Goal: Transaction & Acquisition: Purchase product/service

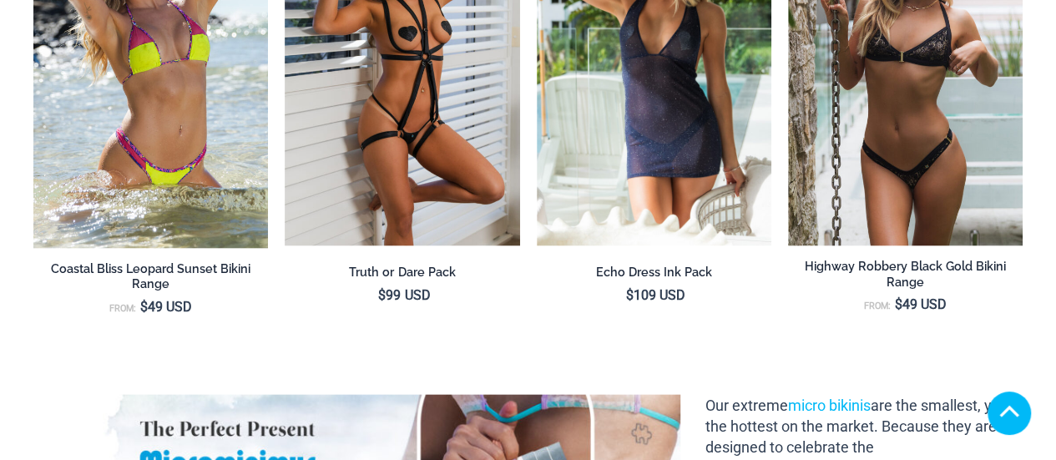
scroll to position [1844, 0]
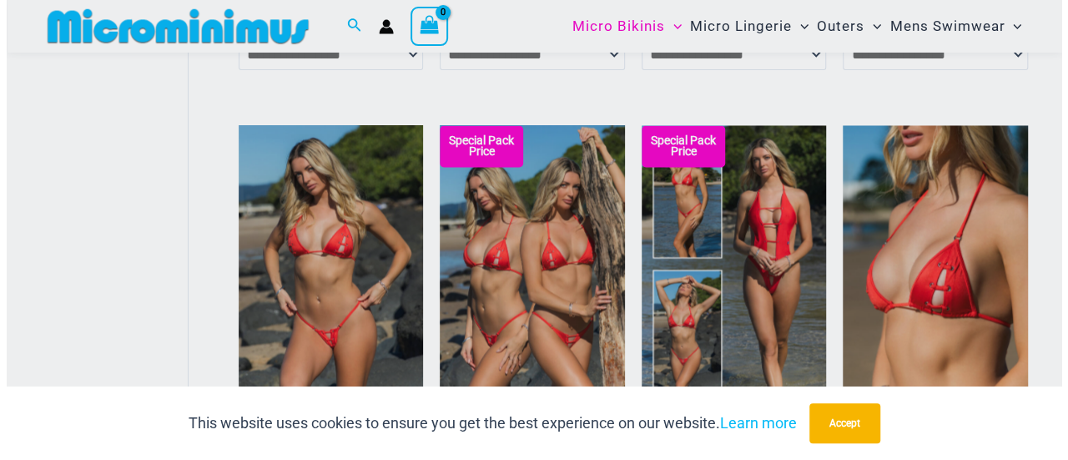
scroll to position [1335, 0]
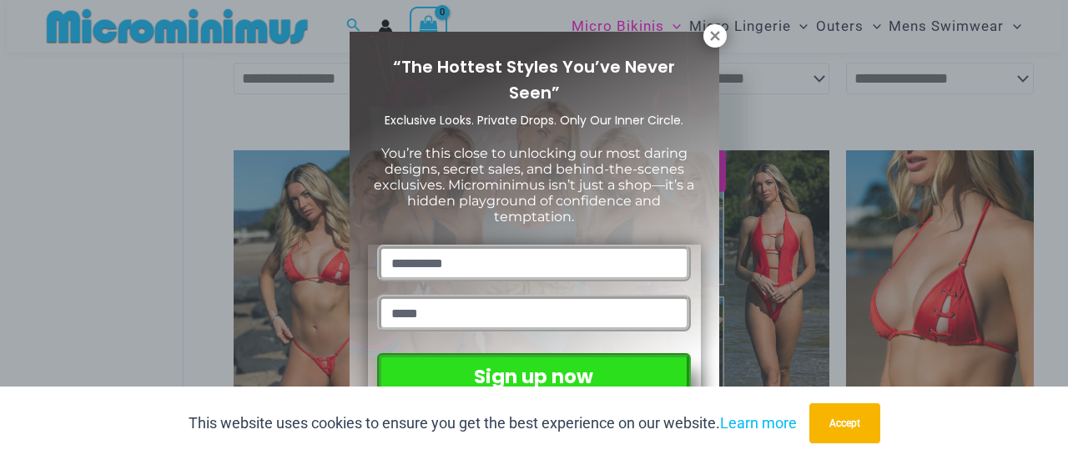
drag, startPoint x: 0, startPoint y: 0, endPoint x: 950, endPoint y: 105, distance: 955.5
click at [710, 29] on icon at bounding box center [715, 35] width 15 height 15
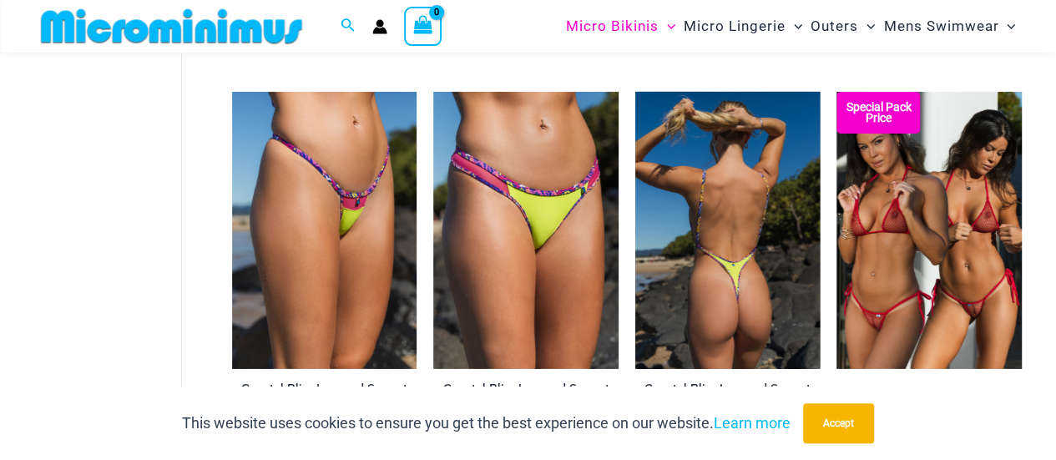
scroll to position [2687, 0]
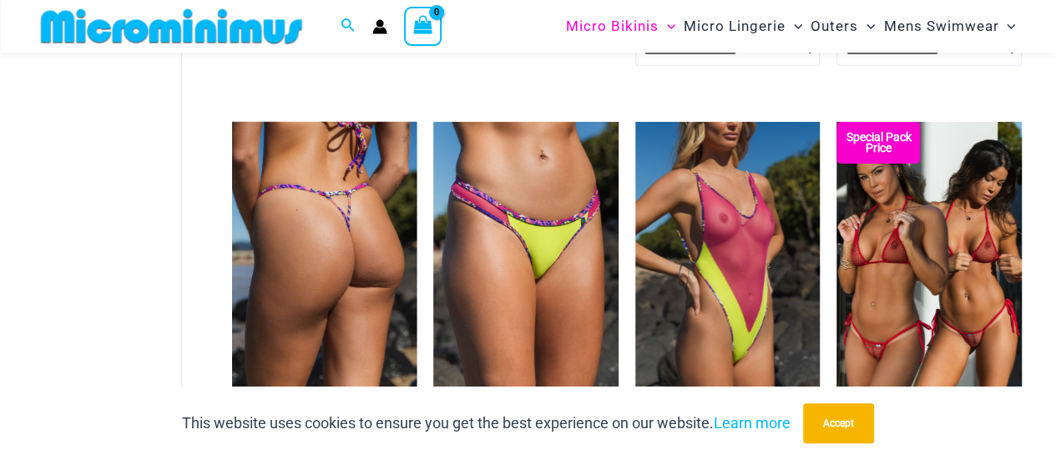
click at [310, 287] on img at bounding box center [324, 260] width 185 height 277
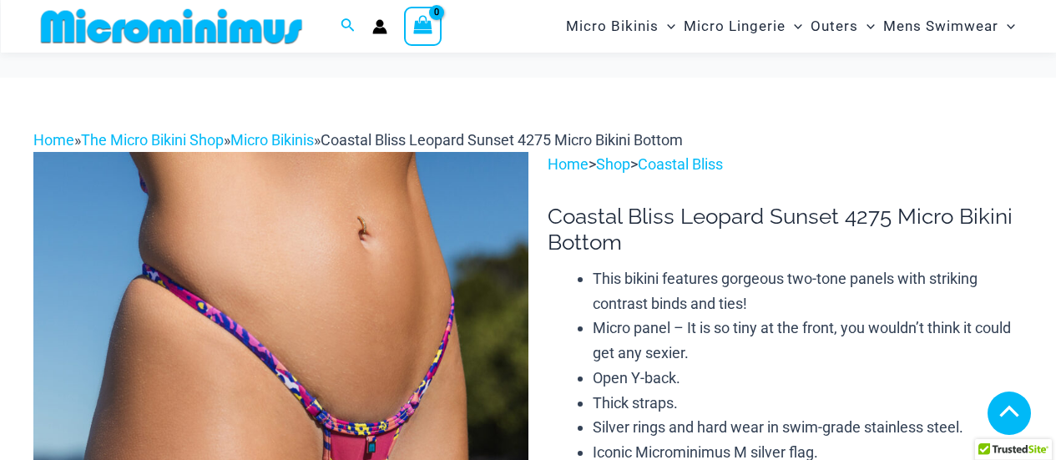
scroll to position [944, 0]
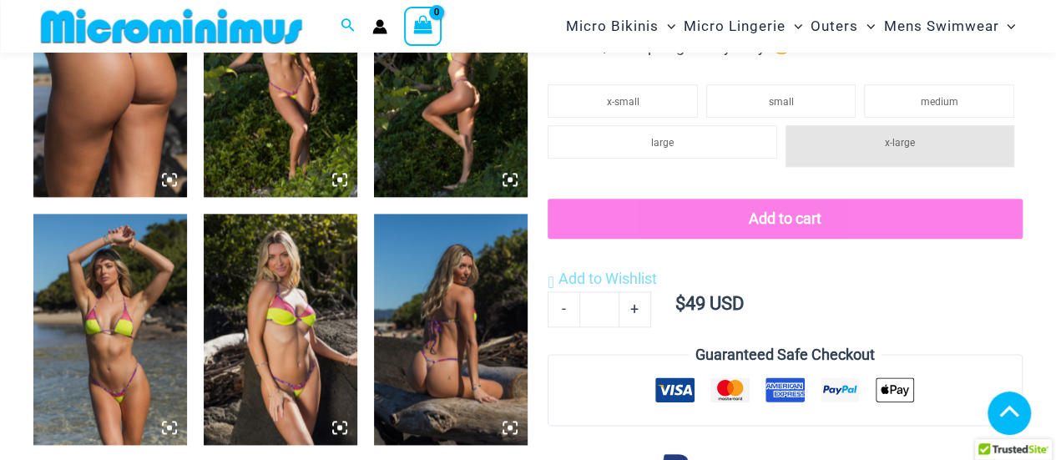
click at [87, 356] on img at bounding box center [110, 329] width 154 height 230
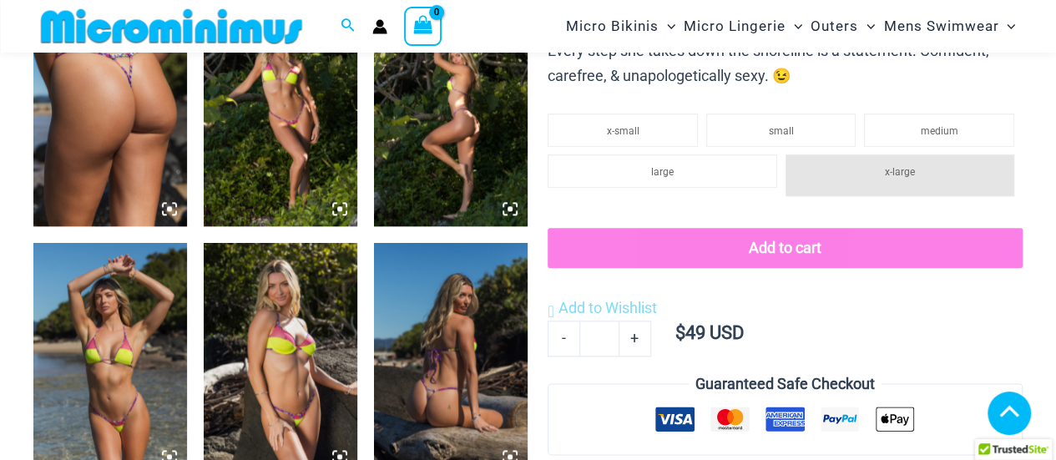
click at [108, 361] on img at bounding box center [110, 358] width 154 height 230
click at [165, 455] on icon at bounding box center [169, 456] width 15 height 15
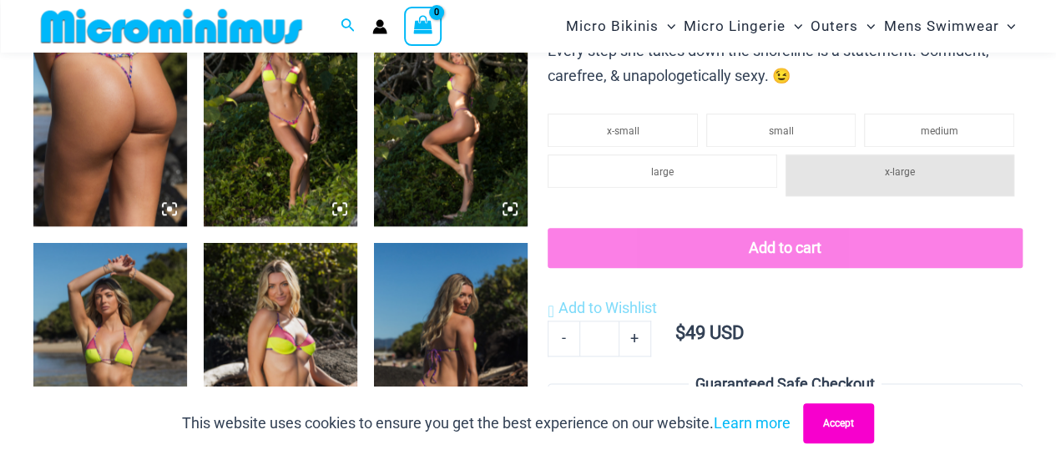
click at [825, 425] on button "Accept" at bounding box center [838, 423] width 71 height 40
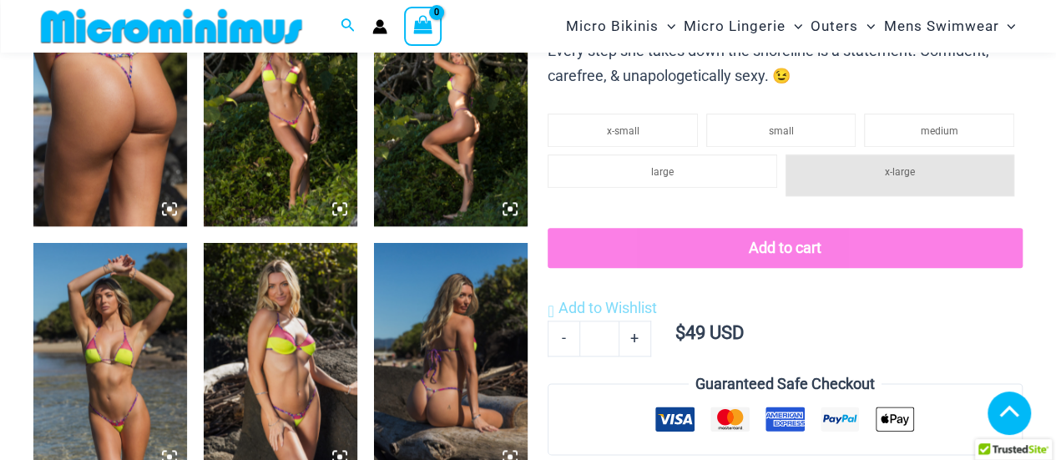
click at [119, 408] on img at bounding box center [110, 358] width 154 height 230
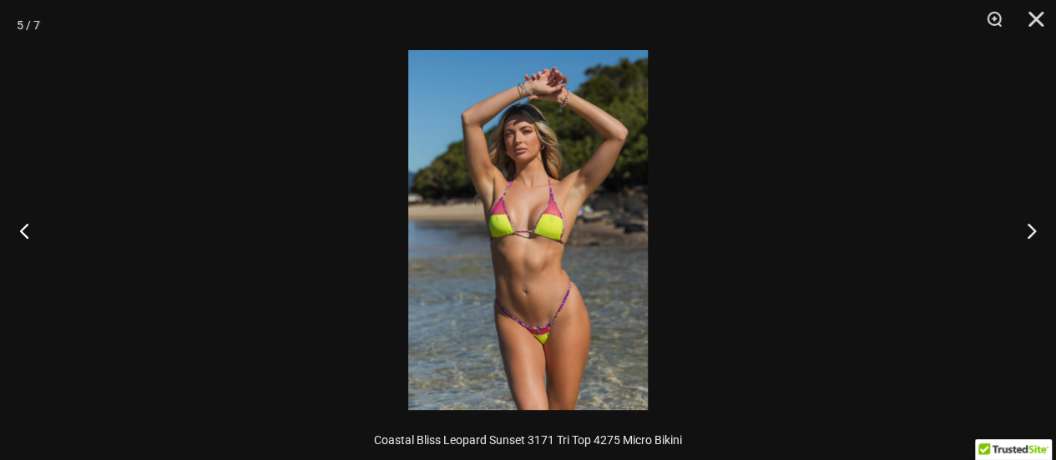
click at [527, 240] on img at bounding box center [528, 230] width 240 height 360
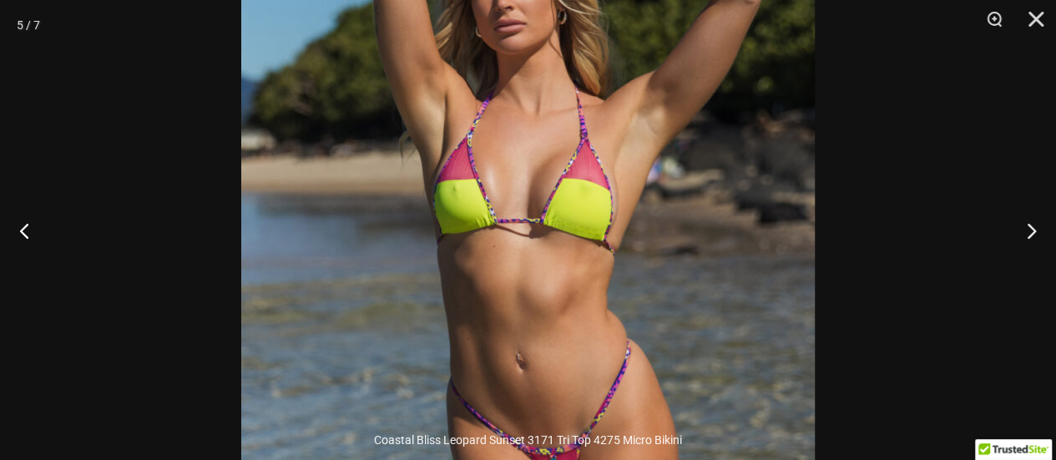
scroll to position [1844, 0]
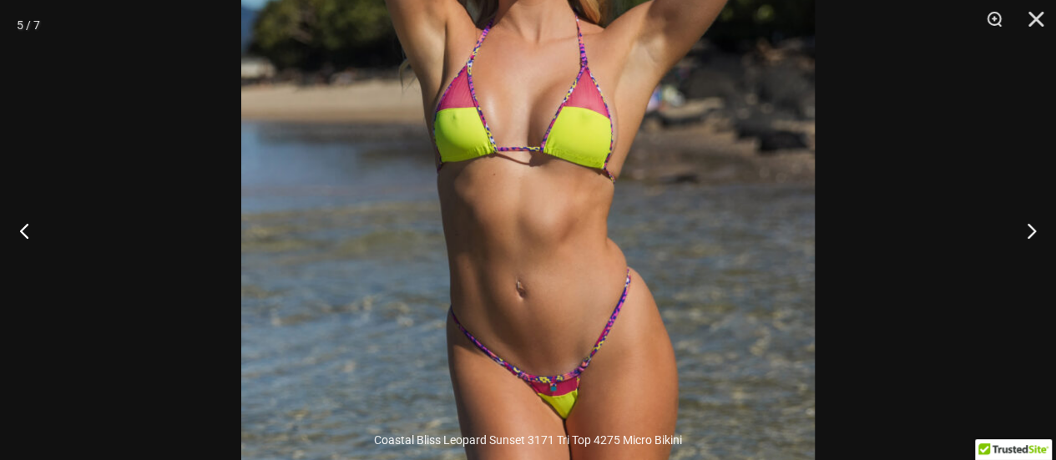
click at [508, 256] on img at bounding box center [527, 145] width 573 height 860
click at [1032, 233] on button "Next" at bounding box center [1024, 230] width 63 height 83
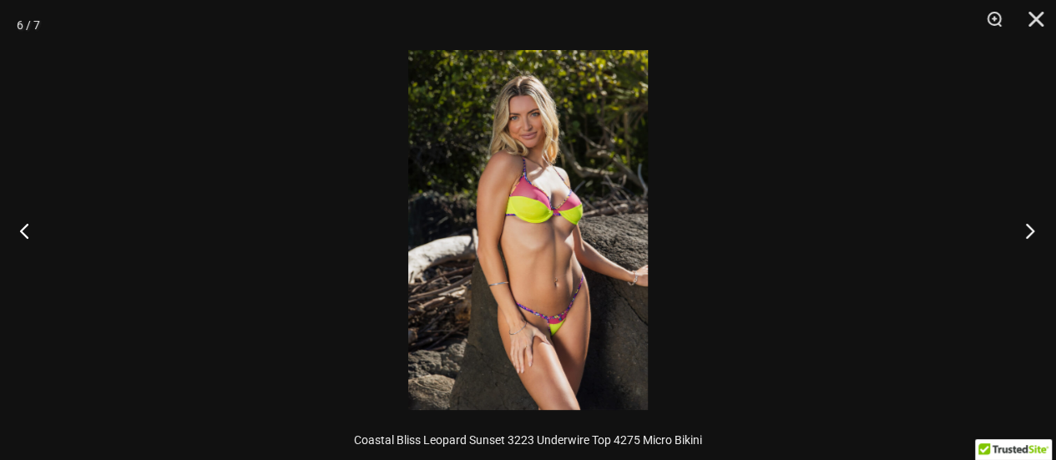
click at [1032, 233] on button "Next" at bounding box center [1024, 230] width 63 height 83
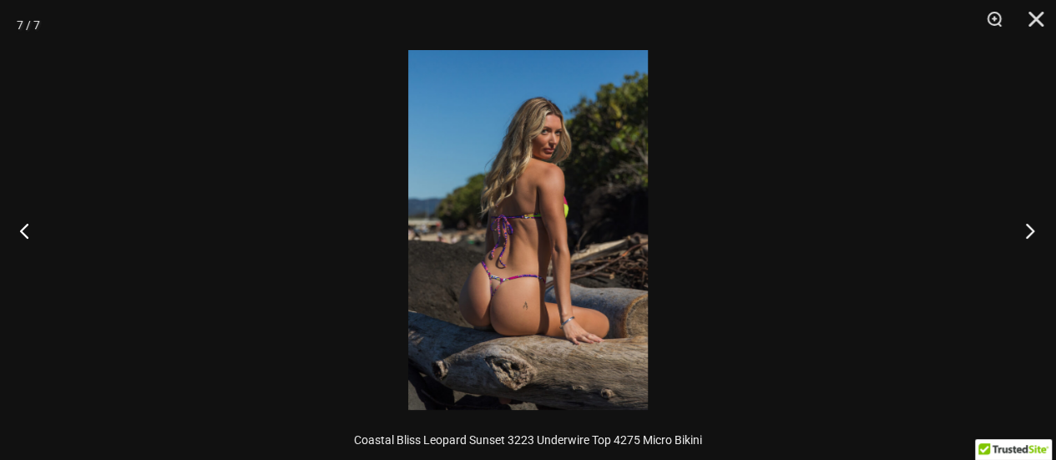
click at [1032, 233] on button "Next" at bounding box center [1024, 230] width 63 height 83
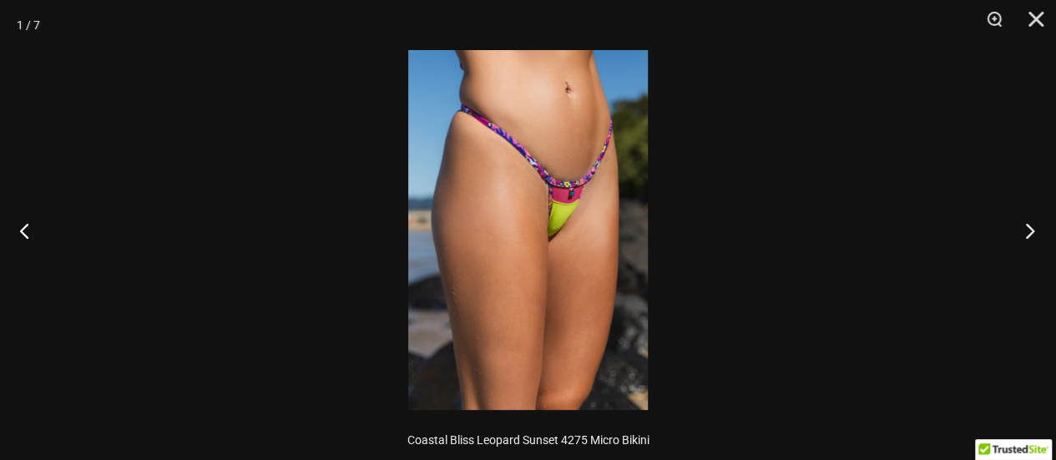
click at [1032, 235] on button "Next" at bounding box center [1024, 230] width 63 height 83
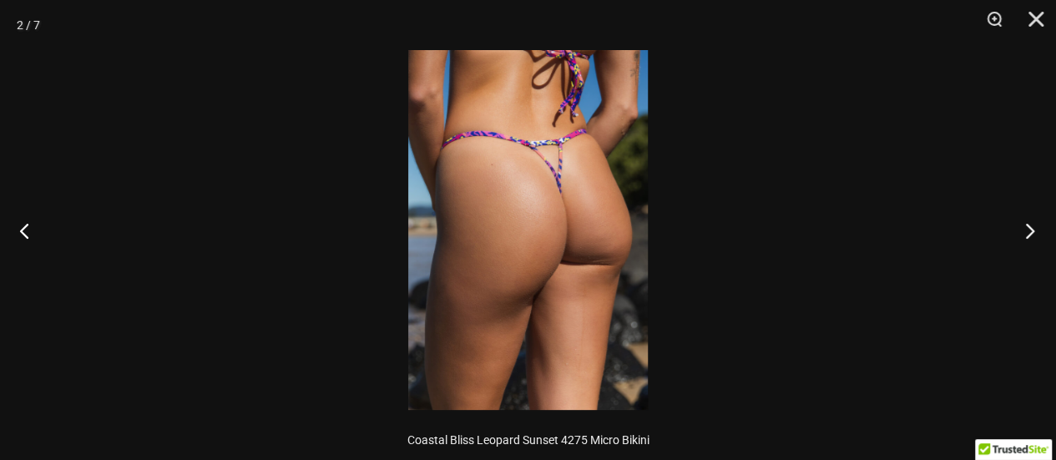
click at [1031, 238] on button "Next" at bounding box center [1024, 230] width 63 height 83
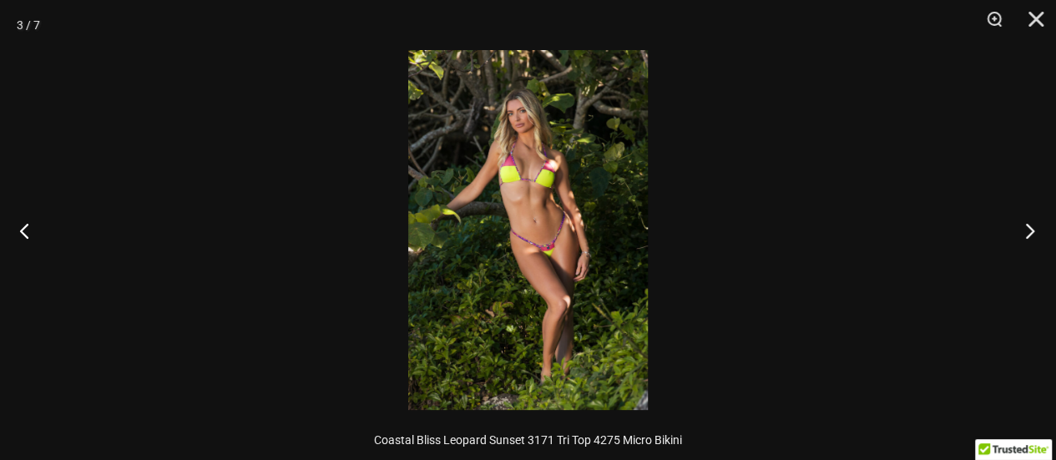
click at [1030, 240] on button "Next" at bounding box center [1024, 230] width 63 height 83
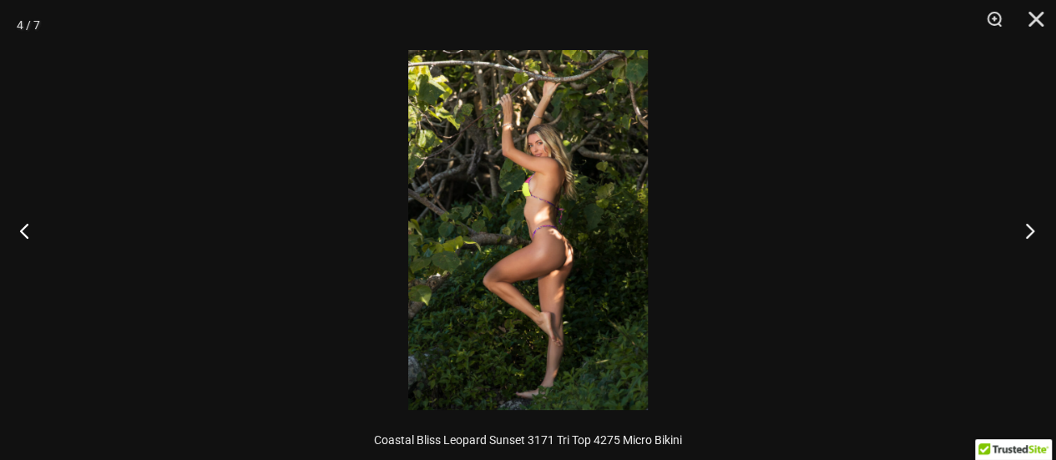
click at [1028, 241] on button "Next" at bounding box center [1024, 230] width 63 height 83
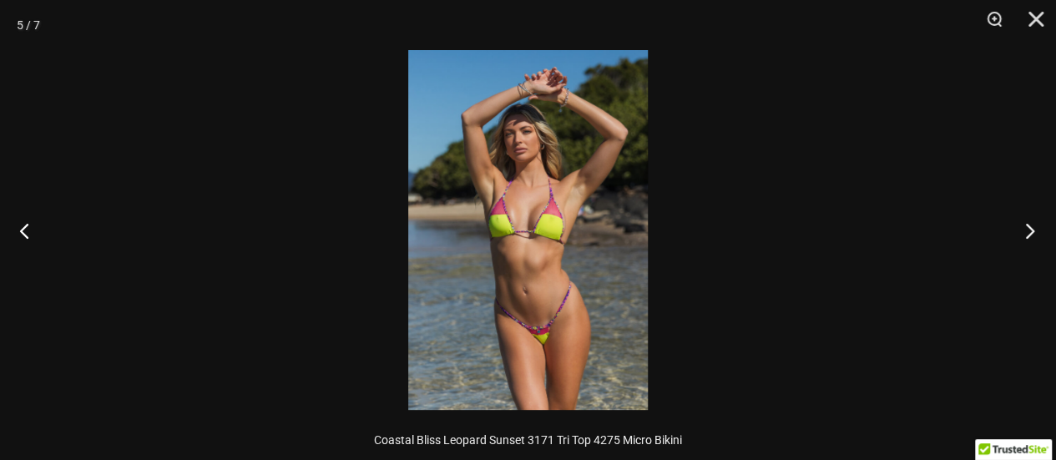
click at [1025, 246] on button "Next" at bounding box center [1024, 230] width 63 height 83
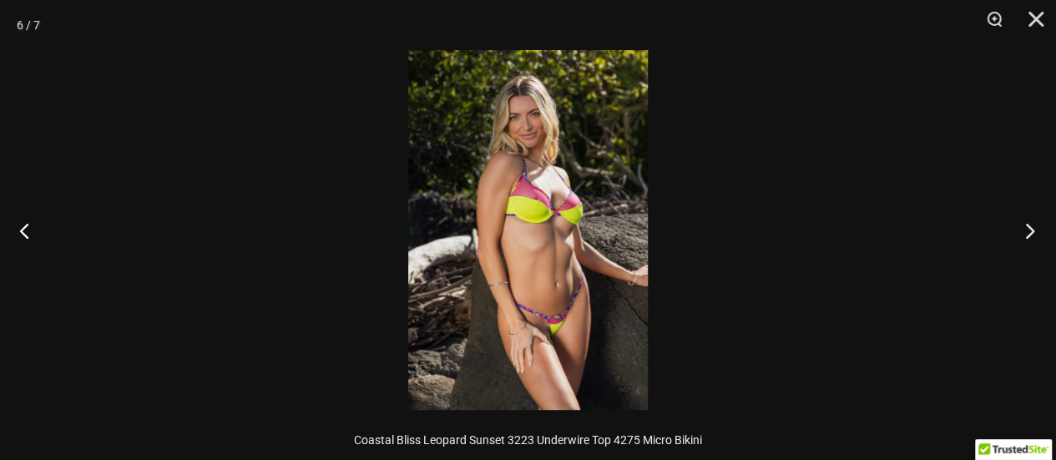
click at [1023, 247] on button "Next" at bounding box center [1024, 230] width 63 height 83
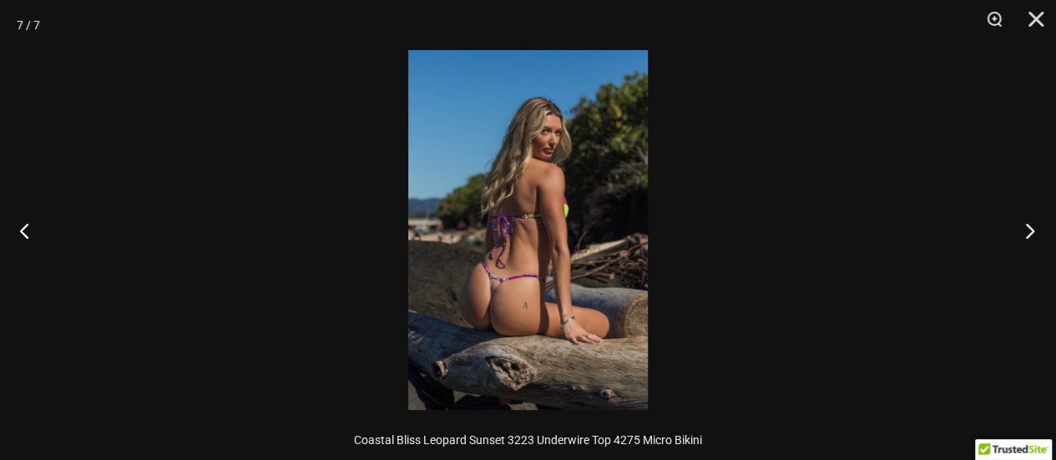
click at [1024, 240] on button "Next" at bounding box center [1024, 230] width 63 height 83
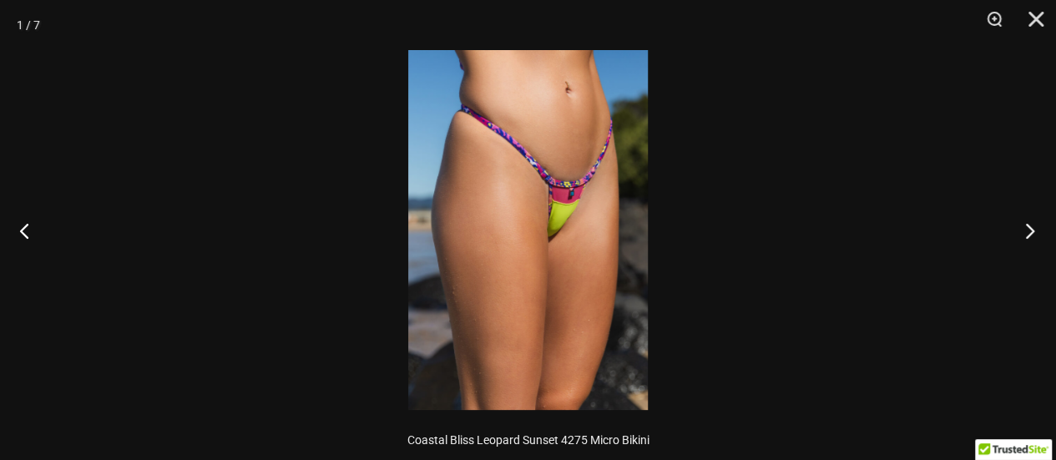
click at [1024, 241] on button "Next" at bounding box center [1024, 230] width 63 height 83
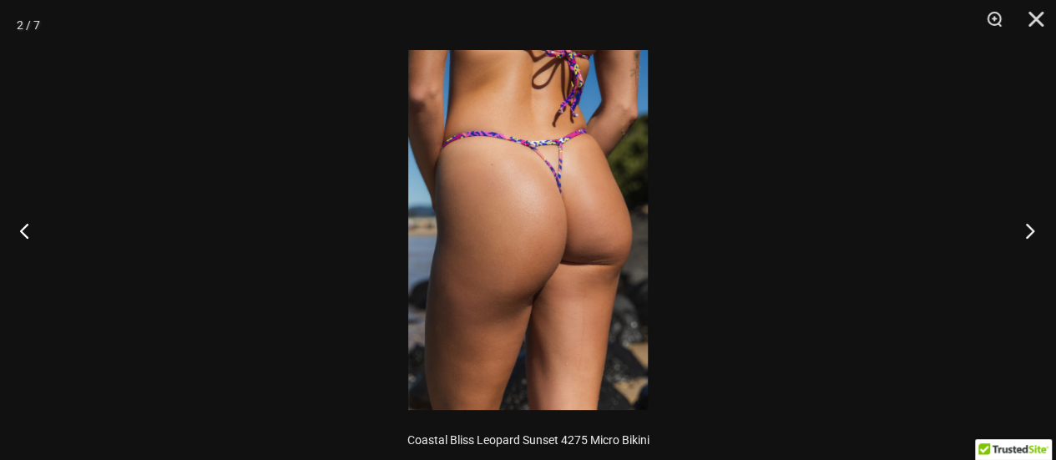
click at [1025, 244] on button "Next" at bounding box center [1024, 230] width 63 height 83
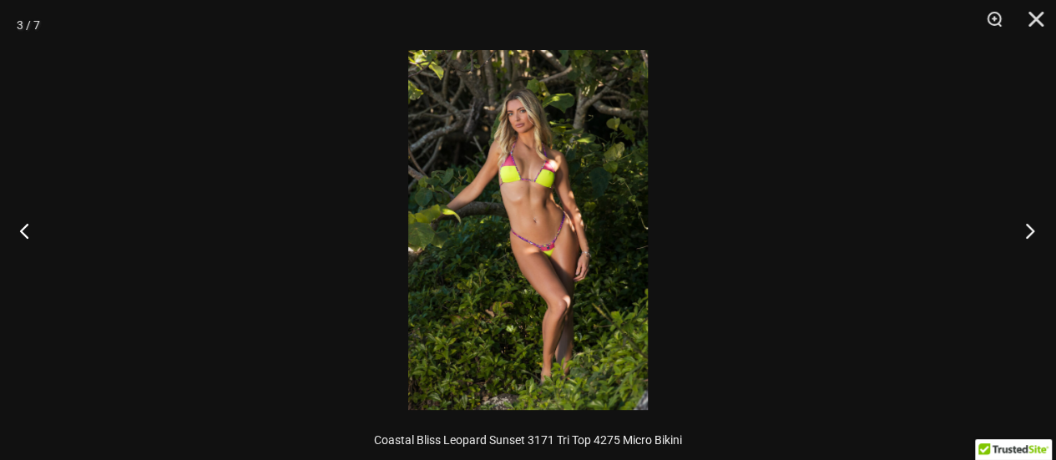
click at [1021, 246] on button "Next" at bounding box center [1024, 230] width 63 height 83
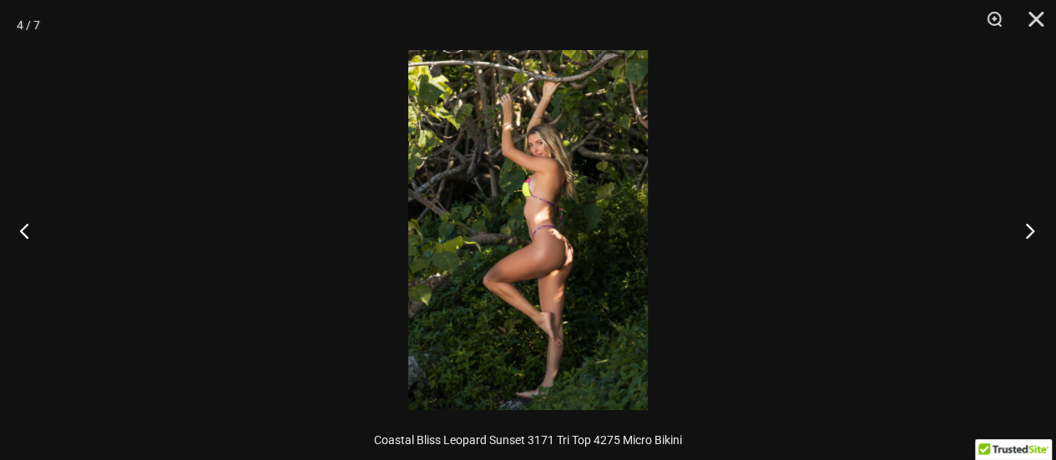
click at [1021, 215] on button "Next" at bounding box center [1024, 230] width 63 height 83
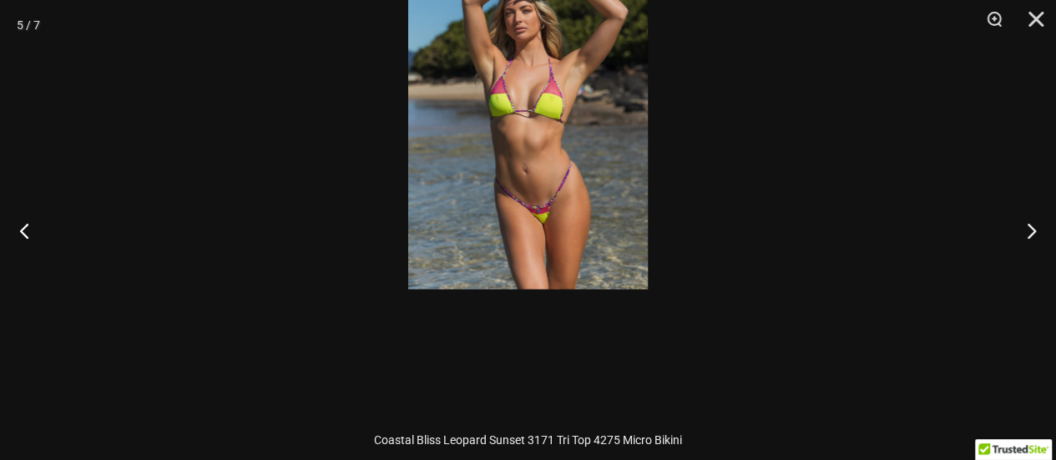
click at [566, 106] on img at bounding box center [528, 109] width 240 height 360
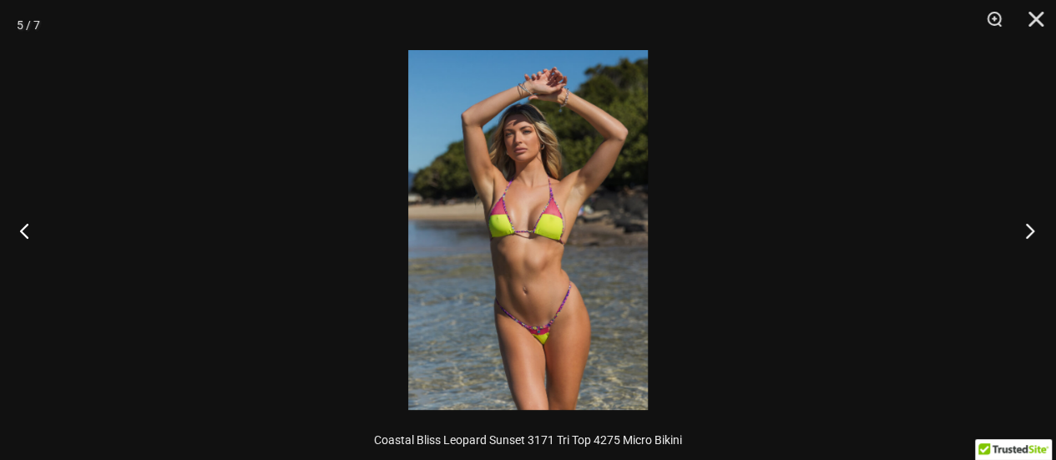
click at [1022, 231] on button "Next" at bounding box center [1024, 230] width 63 height 83
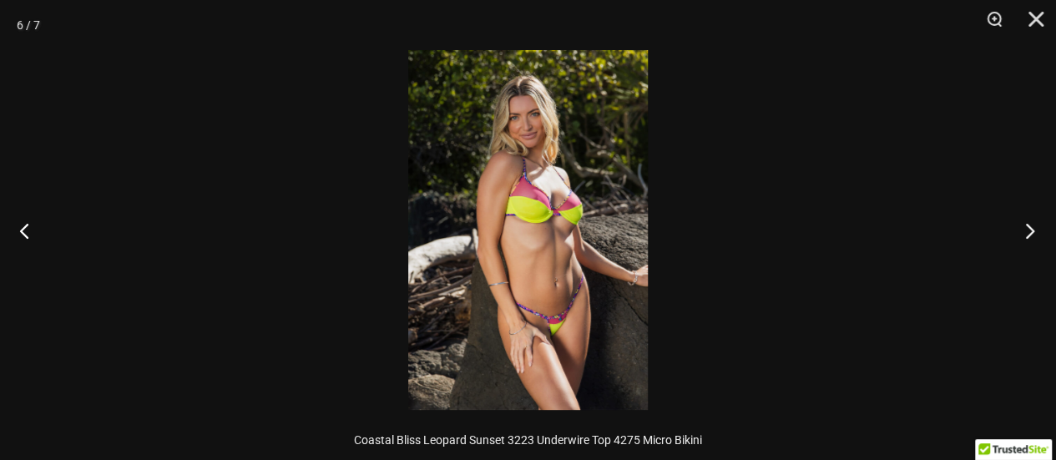
click at [1021, 231] on button "Next" at bounding box center [1024, 230] width 63 height 83
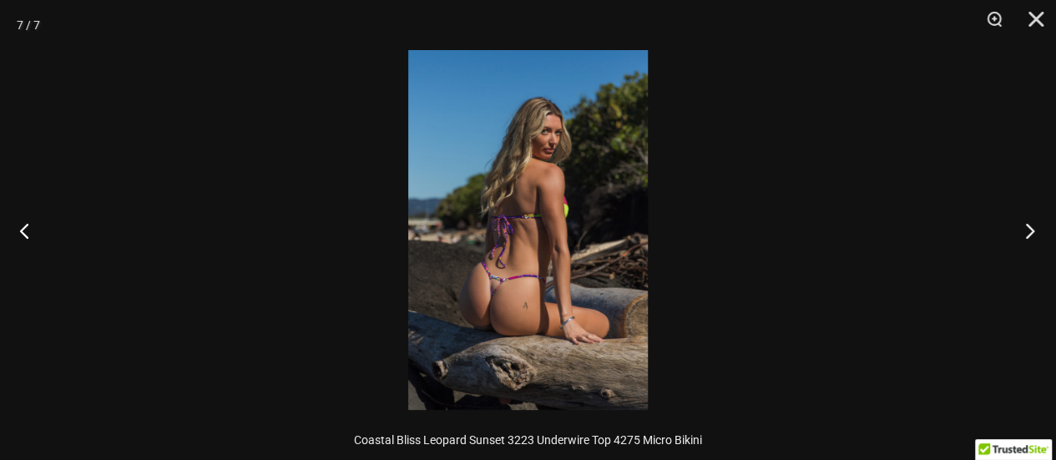
click at [1021, 231] on button "Next" at bounding box center [1024, 230] width 63 height 83
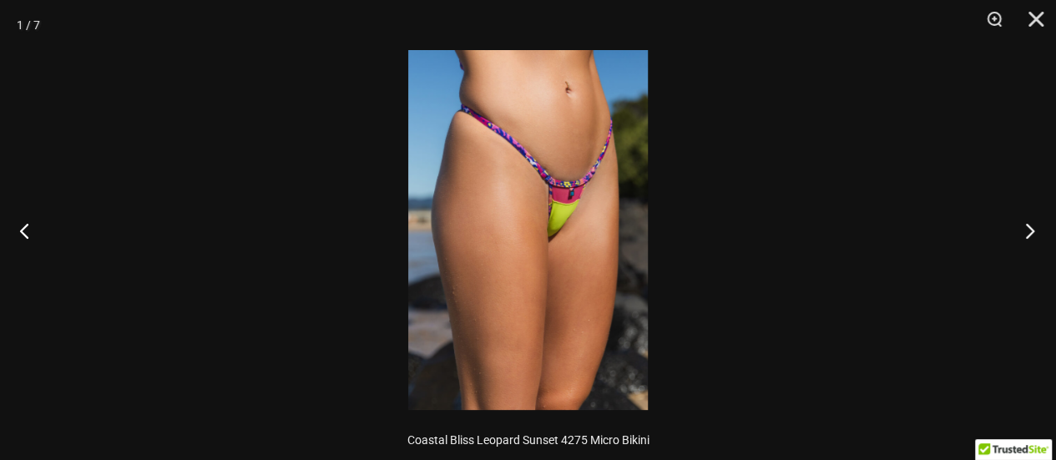
click at [1026, 233] on button "Next" at bounding box center [1024, 230] width 63 height 83
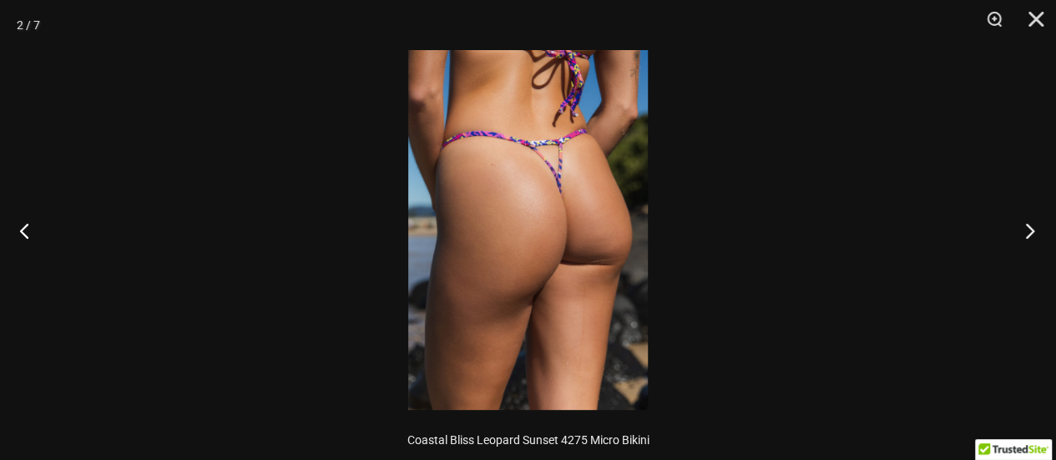
click at [1041, 238] on button "Next" at bounding box center [1024, 230] width 63 height 83
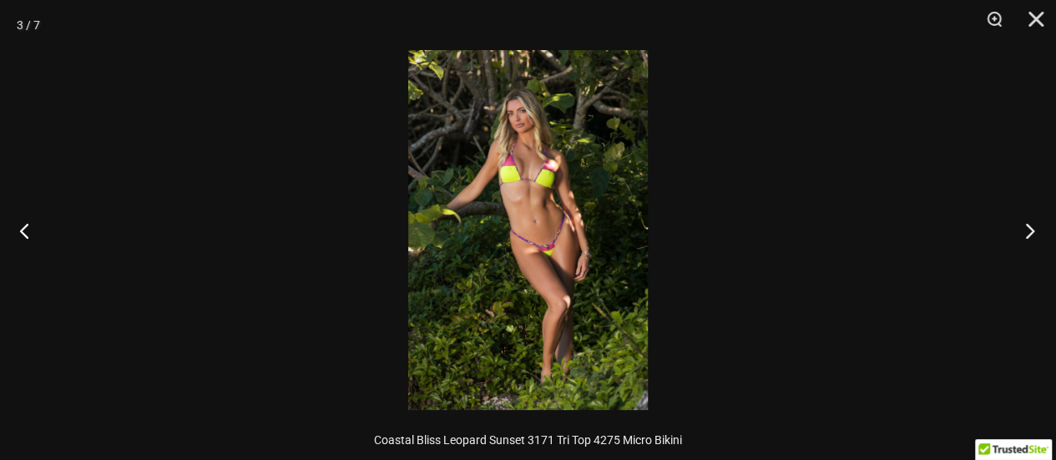
click at [1038, 239] on button "Next" at bounding box center [1024, 230] width 63 height 83
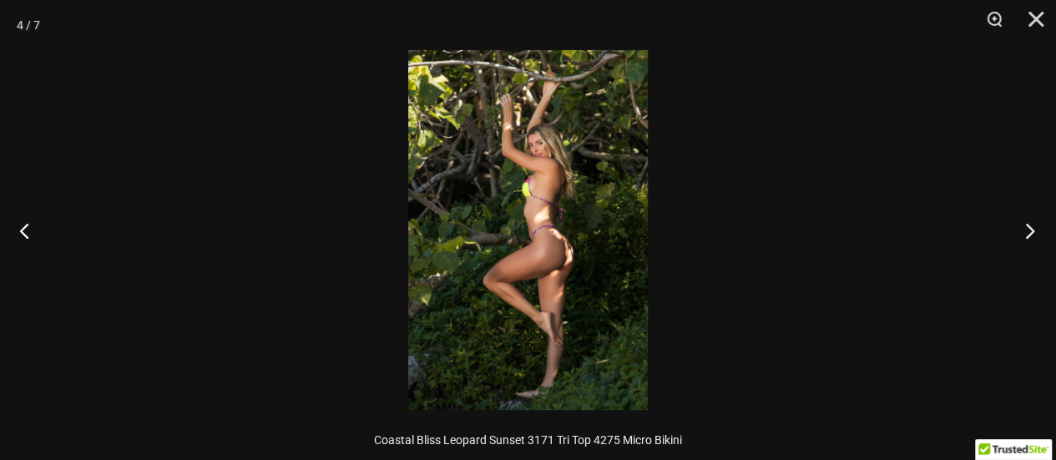
click at [1038, 239] on button "Next" at bounding box center [1024, 230] width 63 height 83
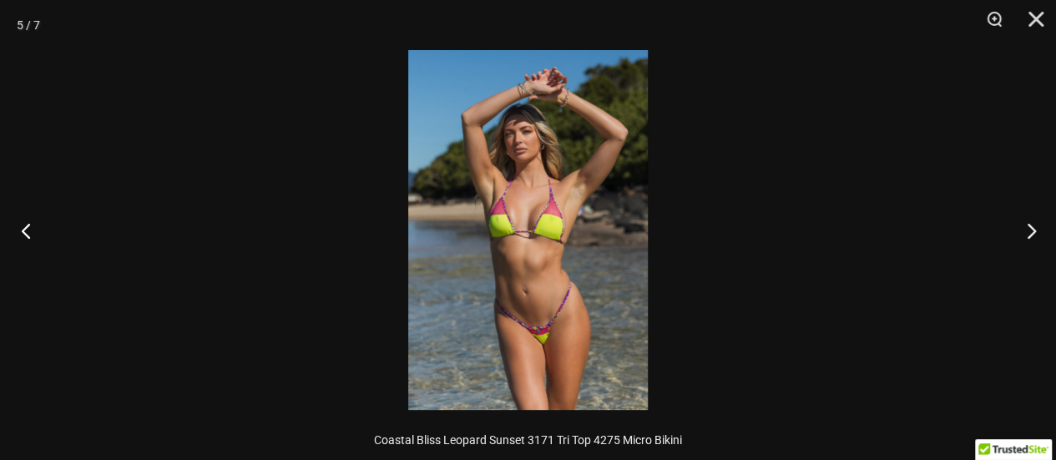
click at [33, 228] on button "Previous" at bounding box center [31, 230] width 63 height 83
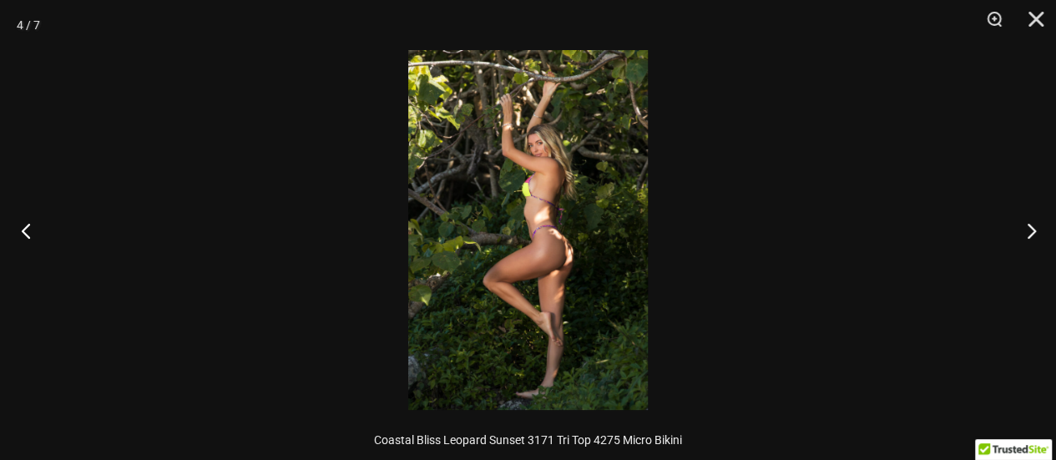
click at [33, 228] on button "Previous" at bounding box center [31, 230] width 63 height 83
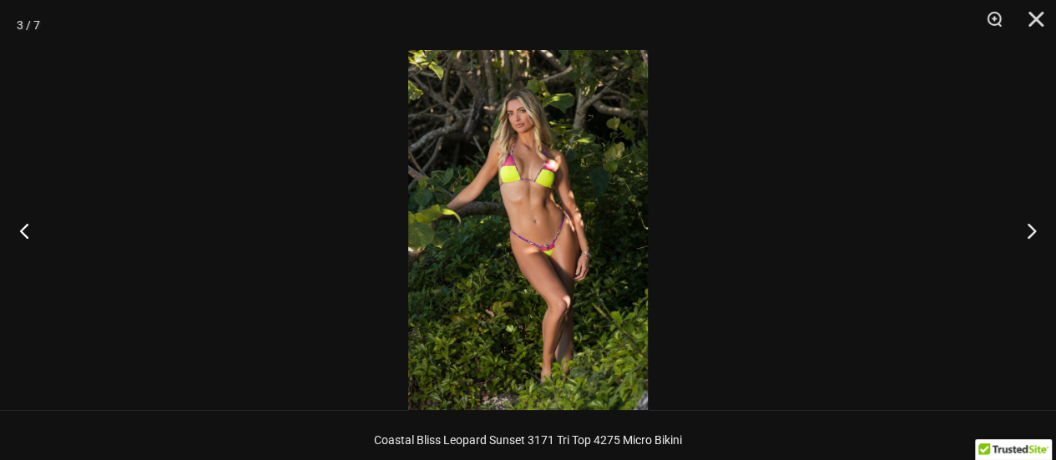
click at [511, 255] on img at bounding box center [528, 230] width 240 height 360
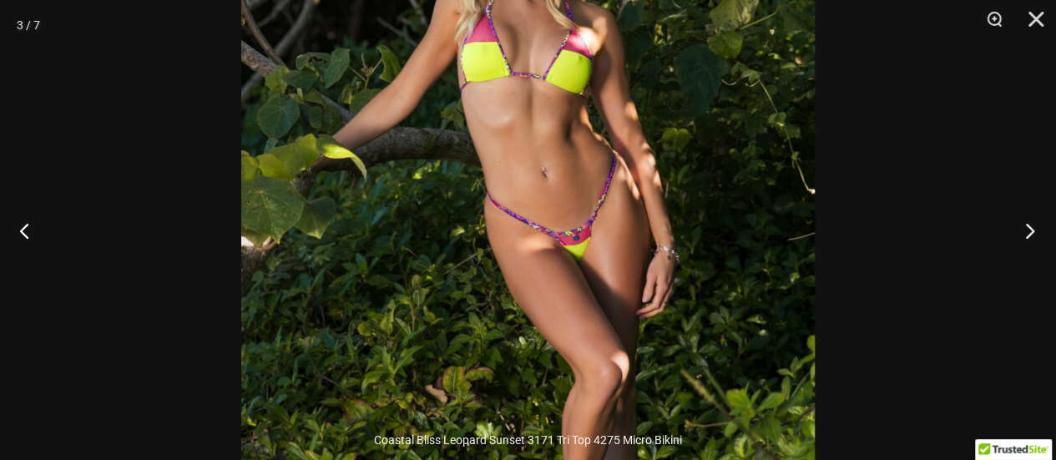
click at [1027, 230] on button "Next" at bounding box center [1024, 230] width 63 height 83
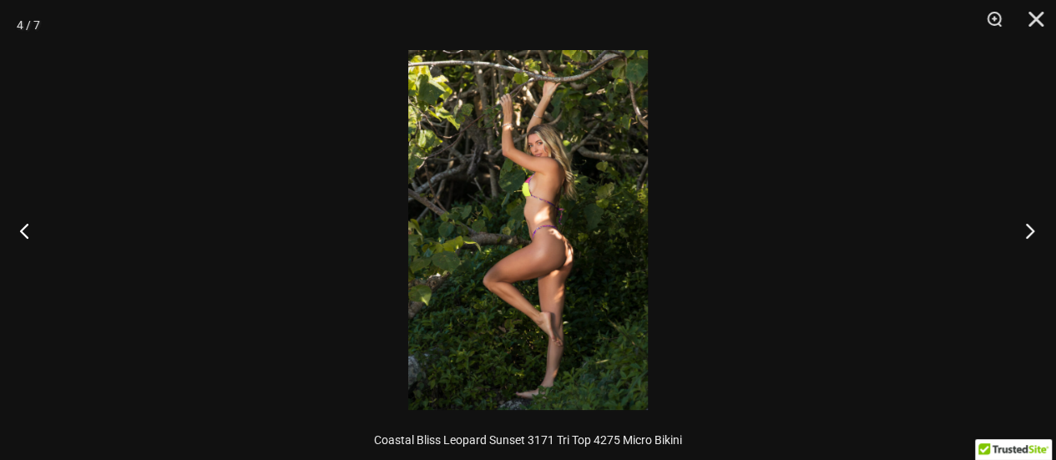
click at [1032, 233] on button "Next" at bounding box center [1024, 230] width 63 height 83
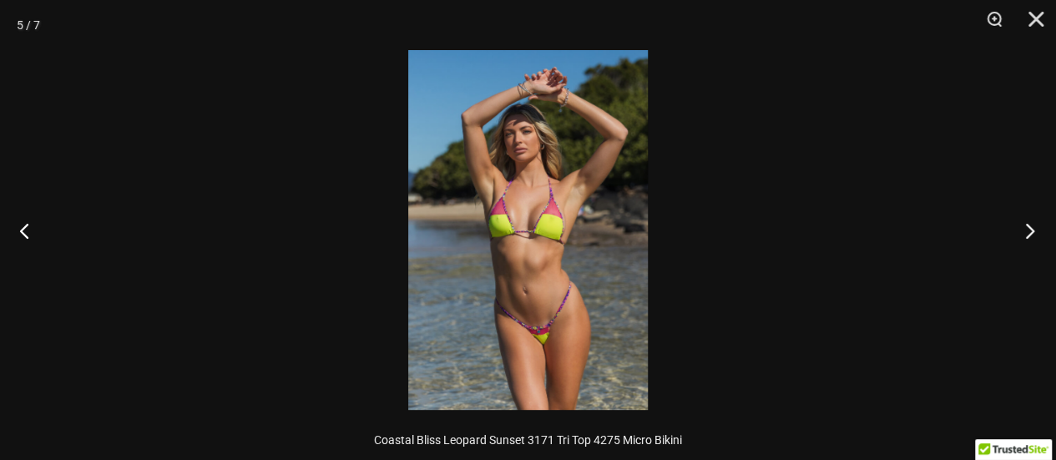
click at [1032, 233] on button "Next" at bounding box center [1024, 230] width 63 height 83
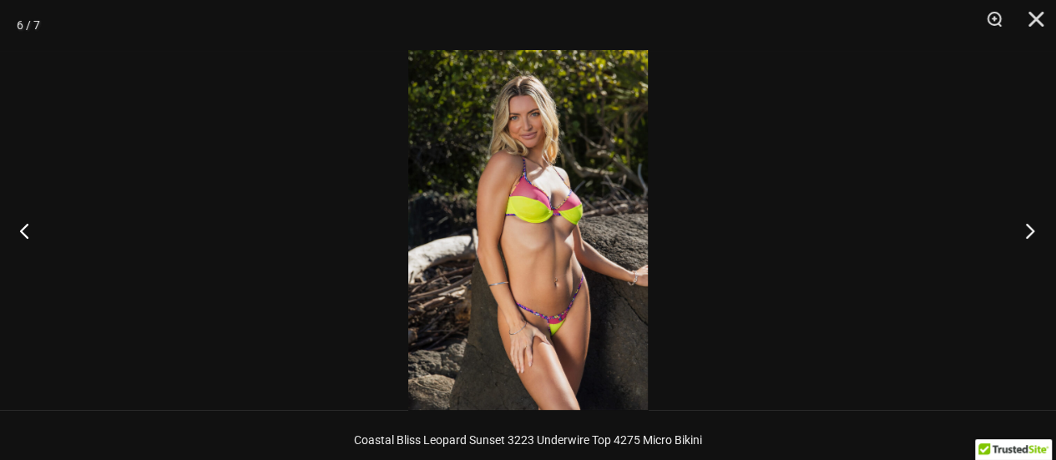
click at [1032, 233] on button "Next" at bounding box center [1024, 230] width 63 height 83
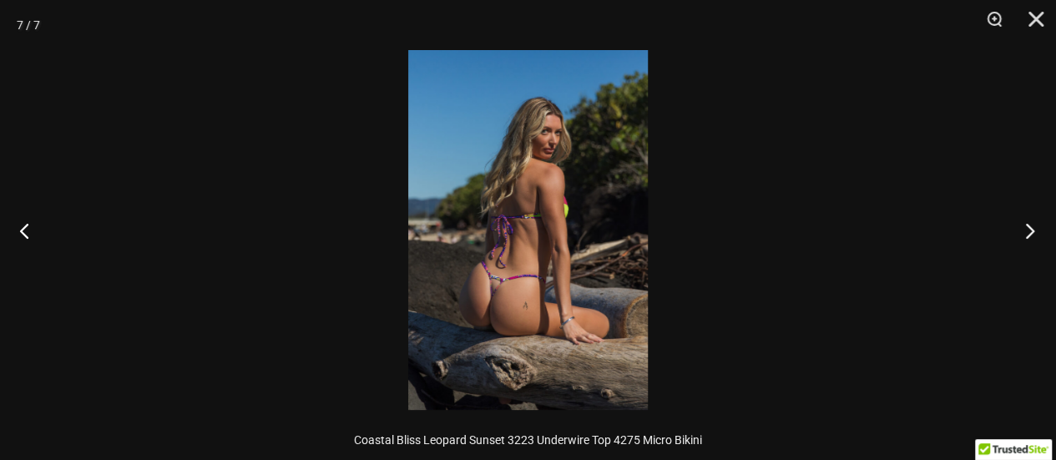
click at [1032, 233] on button "Next" at bounding box center [1024, 230] width 63 height 83
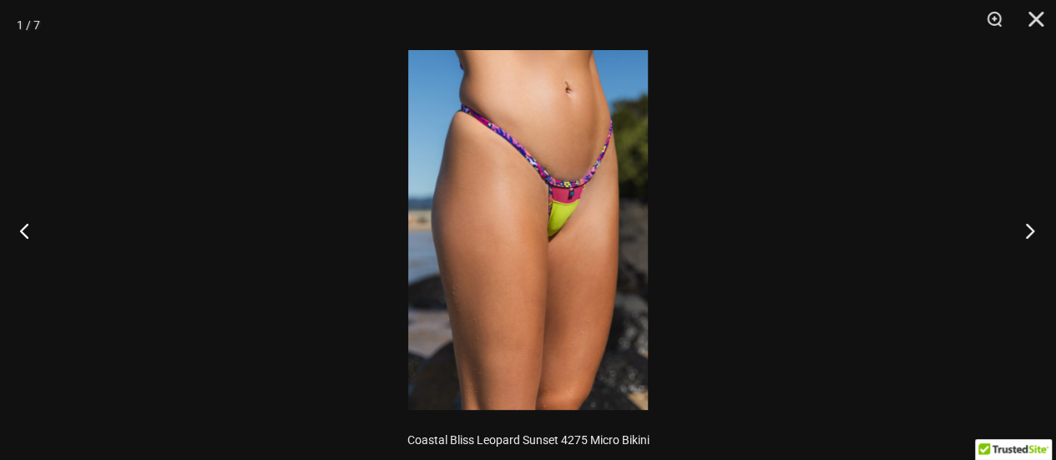
click at [1032, 233] on button "Next" at bounding box center [1024, 230] width 63 height 83
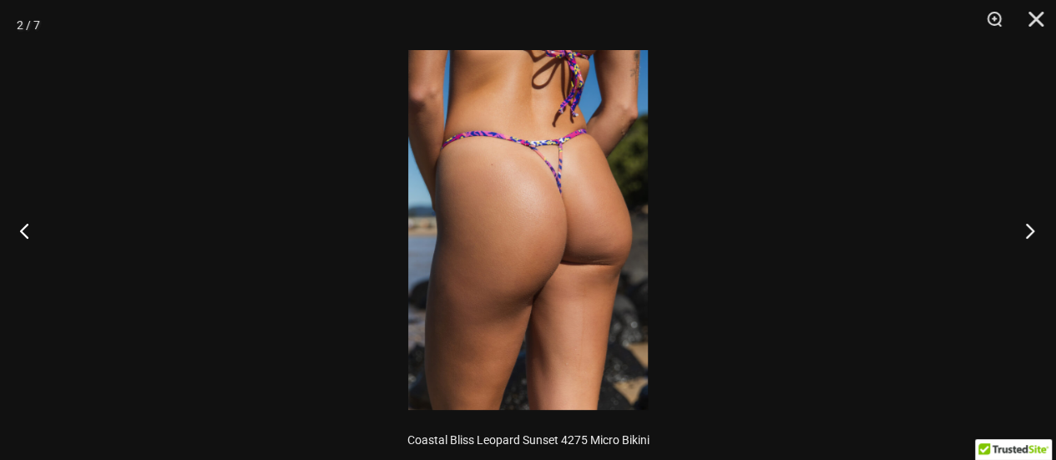
click at [1032, 233] on button "Next" at bounding box center [1024, 230] width 63 height 83
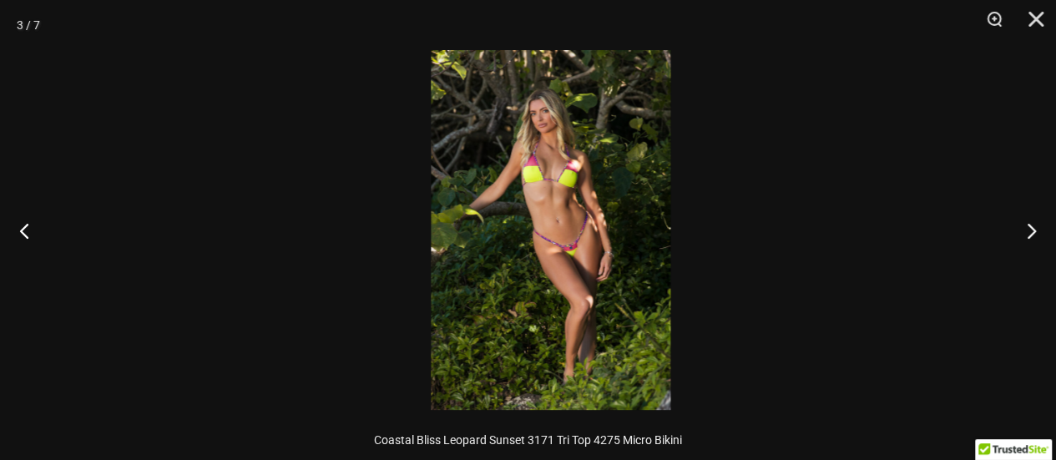
click at [569, 194] on img at bounding box center [551, 230] width 240 height 360
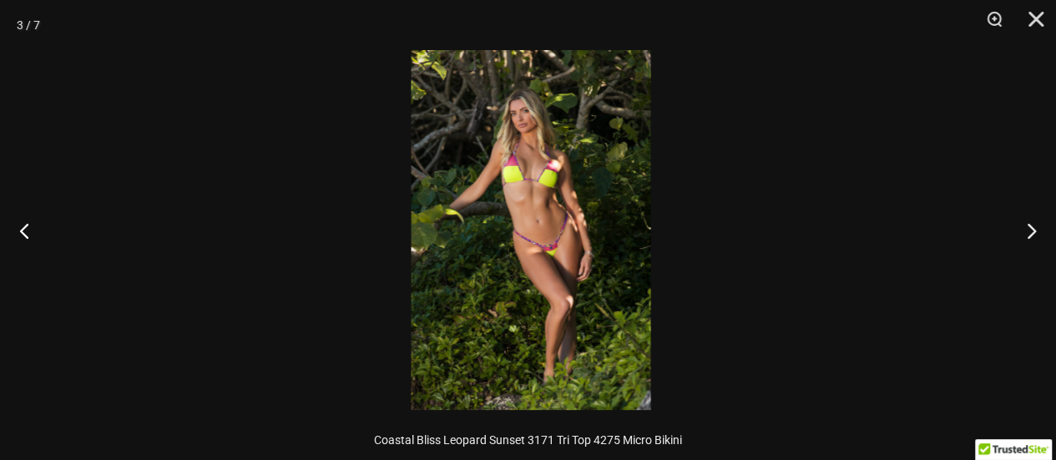
click at [569, 193] on img at bounding box center [531, 230] width 240 height 360
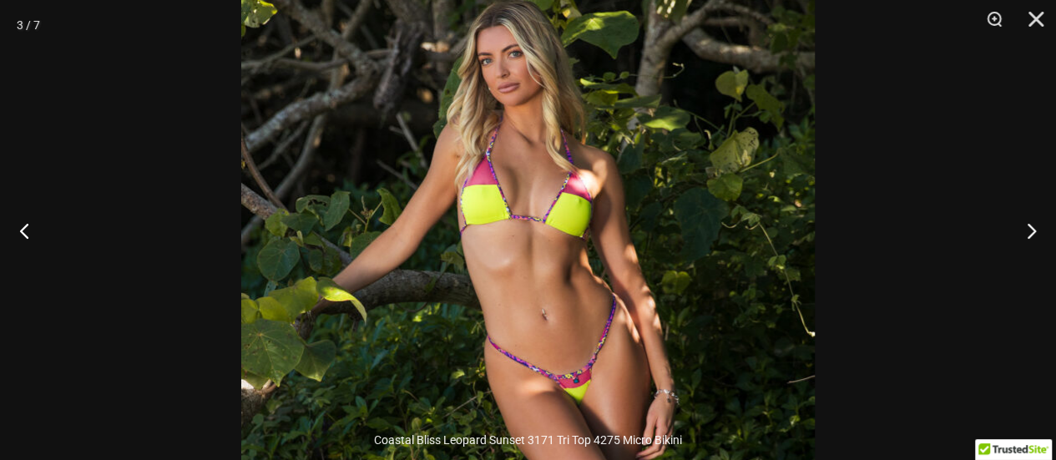
click at [547, 236] on img at bounding box center [527, 338] width 573 height 860
